Goal: Navigation & Orientation: Find specific page/section

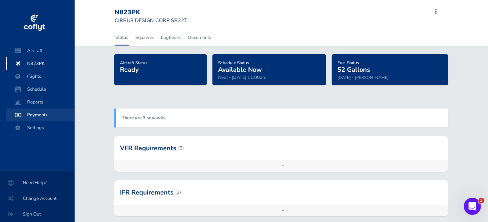
click at [42, 116] on span "Payments" at bounding box center [40, 114] width 54 height 13
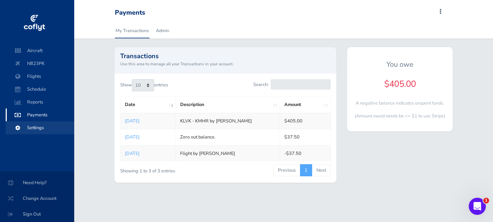
click at [46, 129] on span "Settings" at bounding box center [40, 127] width 54 height 13
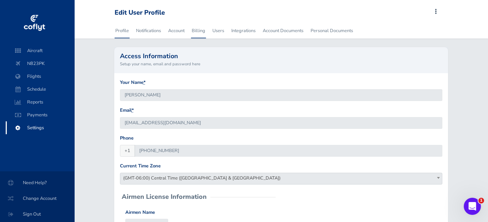
click at [199, 32] on link "Billing" at bounding box center [198, 31] width 15 height 16
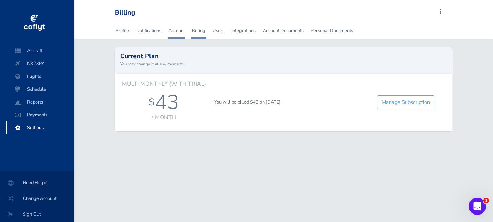
click at [176, 29] on link "Account" at bounding box center [177, 31] width 18 height 16
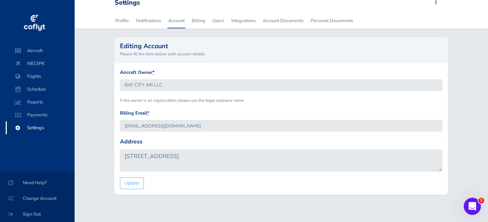
scroll to position [16, 0]
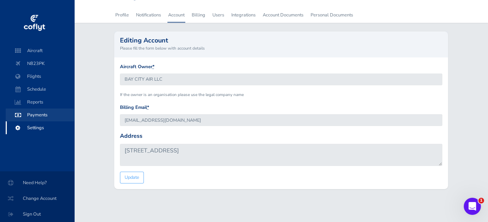
click at [44, 117] on span "Payments" at bounding box center [40, 114] width 54 height 13
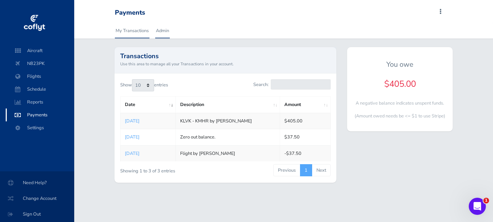
click at [168, 34] on link "Admin" at bounding box center [162, 31] width 15 height 16
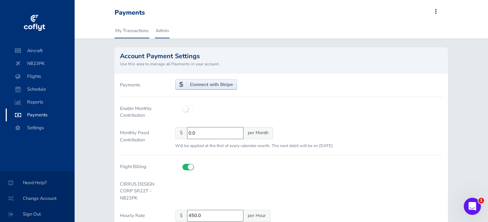
click at [130, 30] on link "My Transactions" at bounding box center [132, 31] width 35 height 16
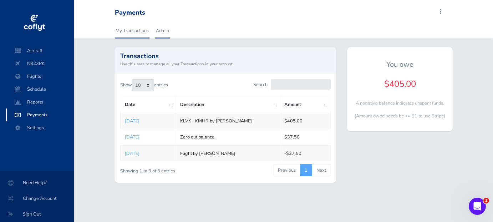
click at [158, 31] on link "Admin" at bounding box center [162, 31] width 15 height 16
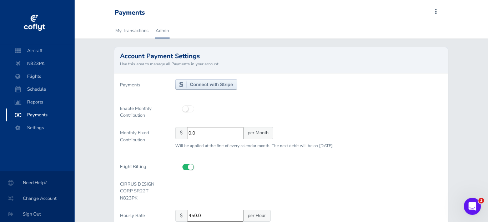
click at [204, 84] on img at bounding box center [206, 84] width 62 height 11
click at [127, 27] on link "My Transactions" at bounding box center [132, 31] width 35 height 16
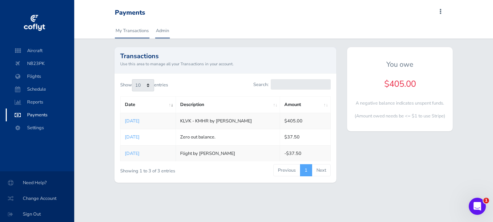
click at [160, 34] on link "Admin" at bounding box center [162, 31] width 15 height 16
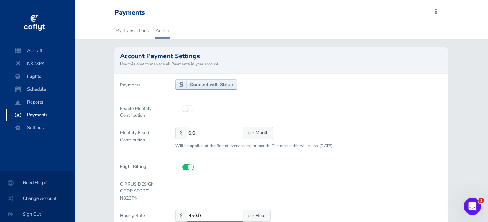
click at [187, 85] on img at bounding box center [206, 84] width 62 height 11
click at [36, 65] on span "N823PK" at bounding box center [40, 63] width 54 height 13
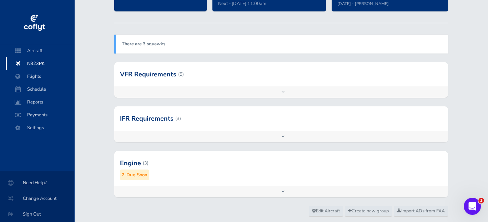
scroll to position [93, 0]
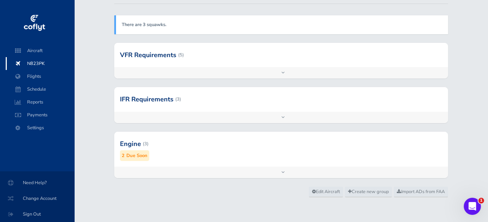
click at [269, 118] on div "Add inspection Edit" at bounding box center [281, 117] width 334 height 11
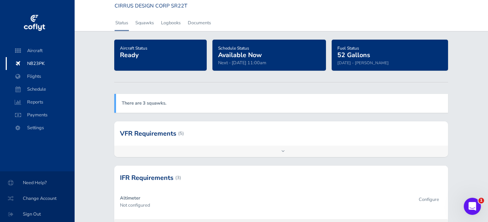
scroll to position [0, 0]
